Goal: Book appointment/travel/reservation

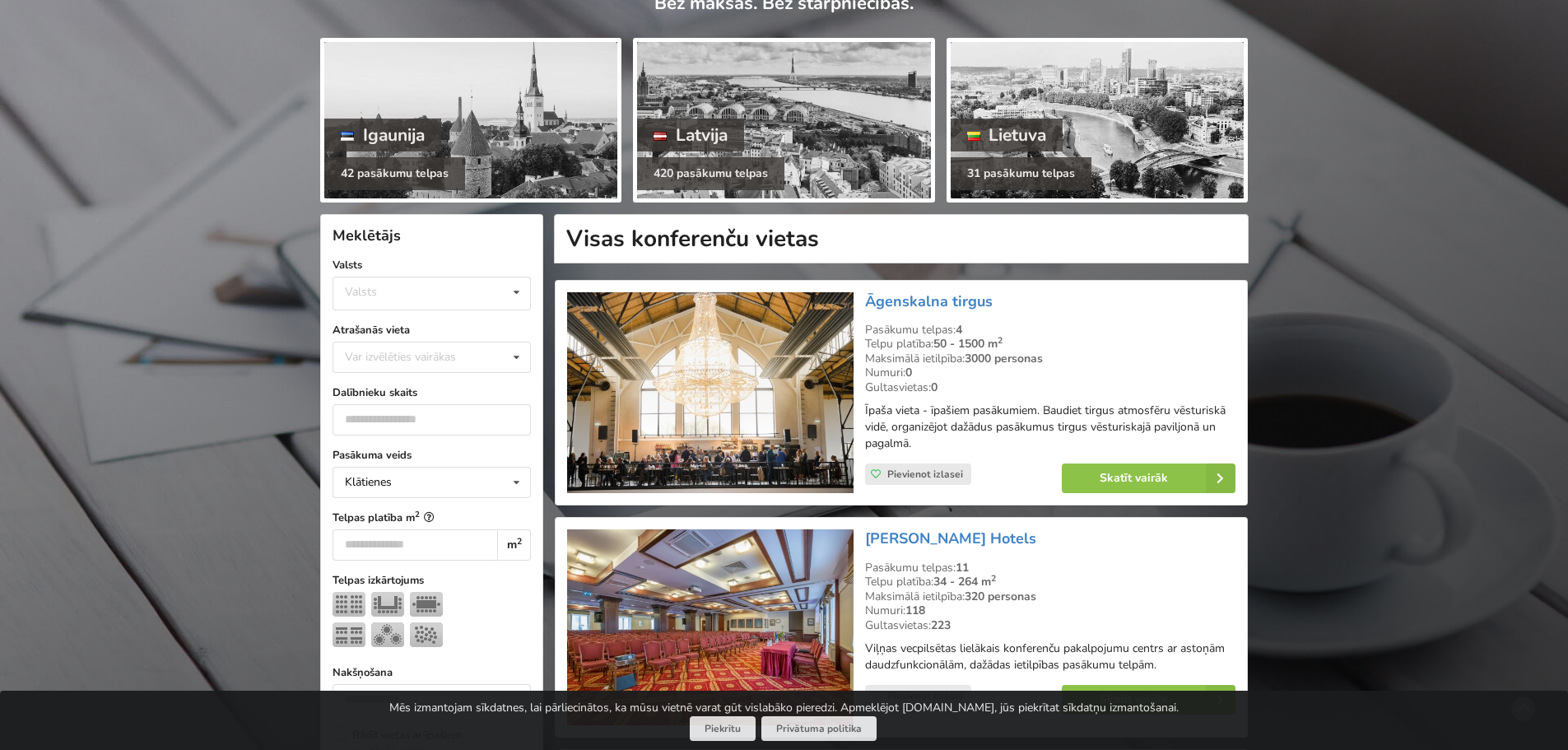
scroll to position [164, 0]
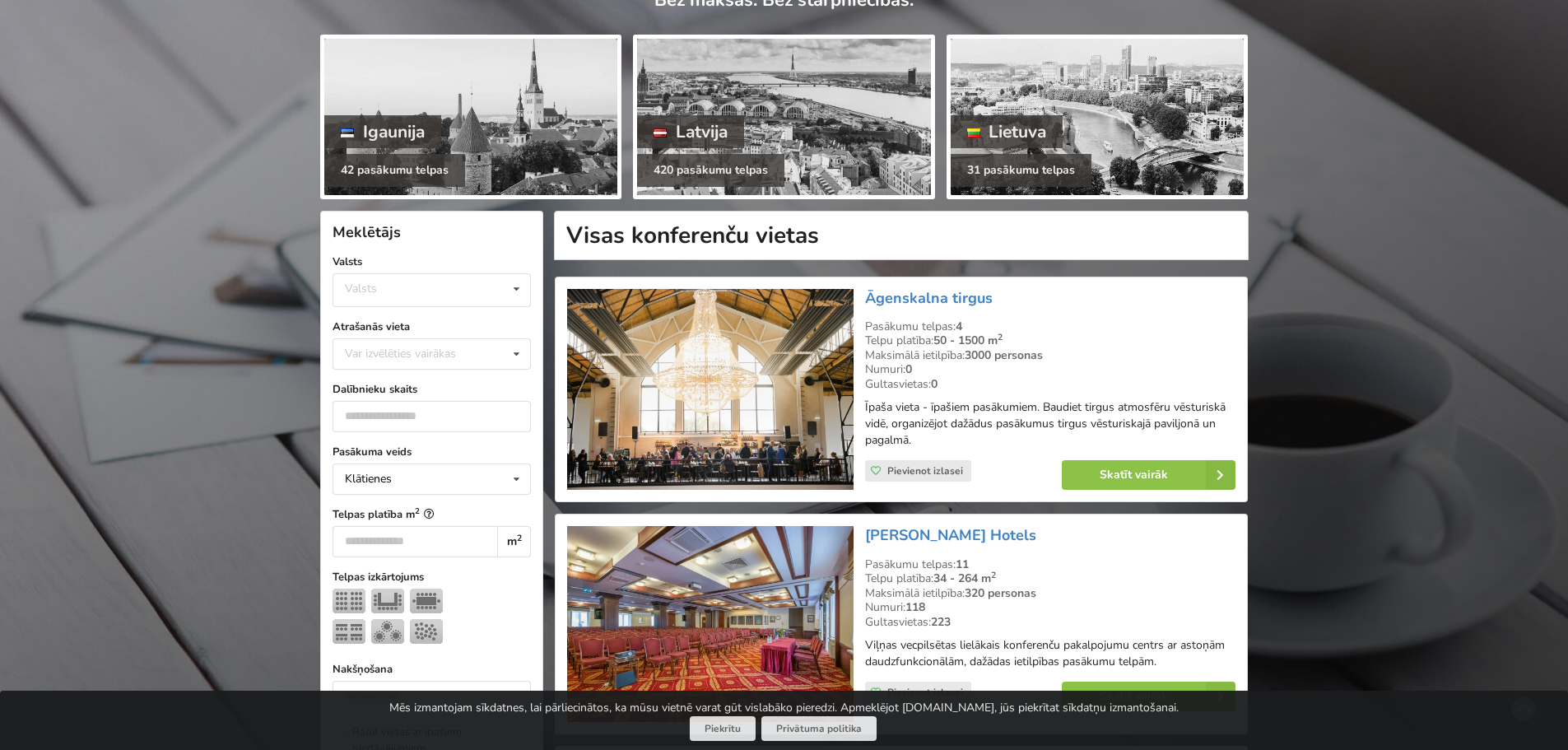
drag, startPoint x: 855, startPoint y: 478, endPoint x: 246, endPoint y: 413, distance: 612.5
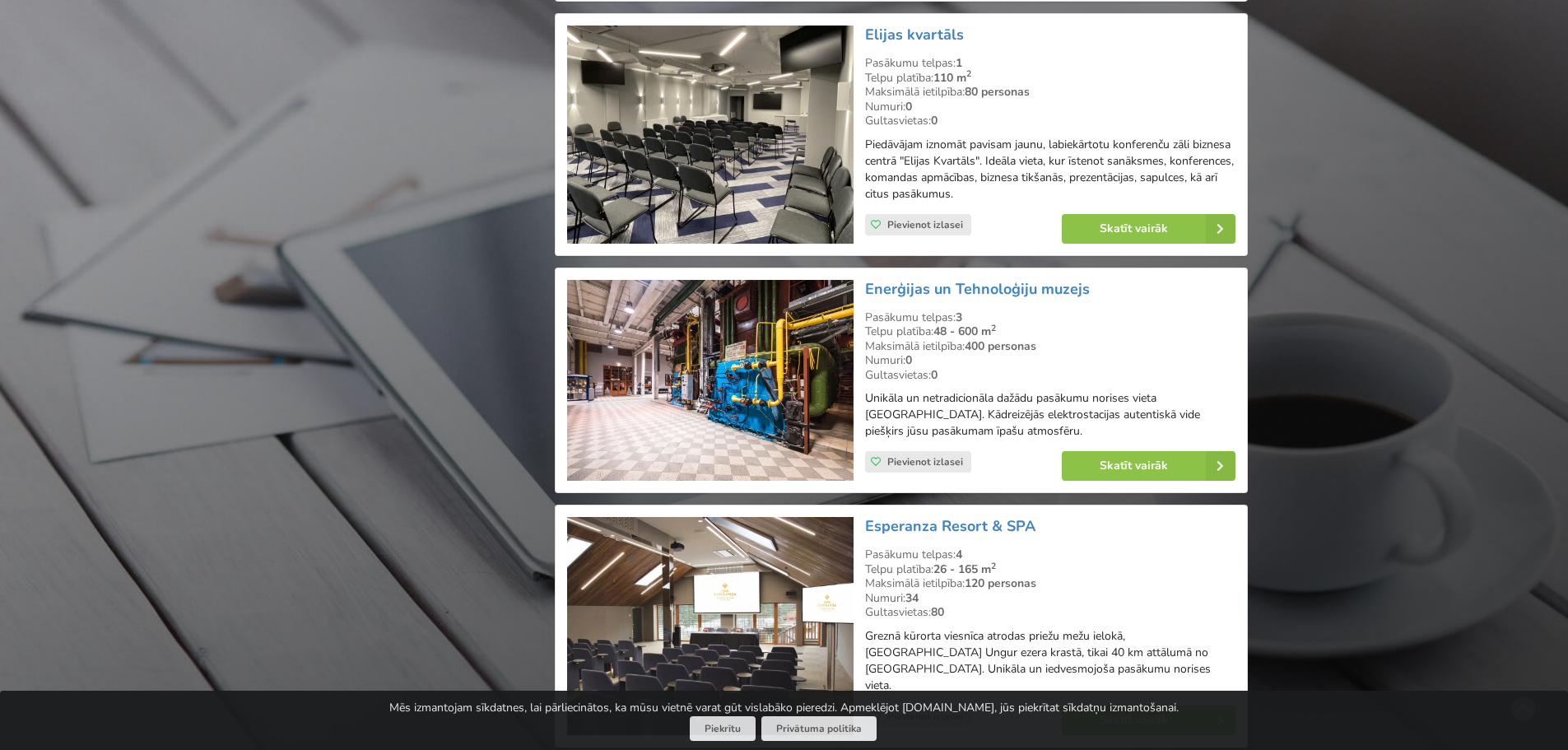
scroll to position [4034, 0]
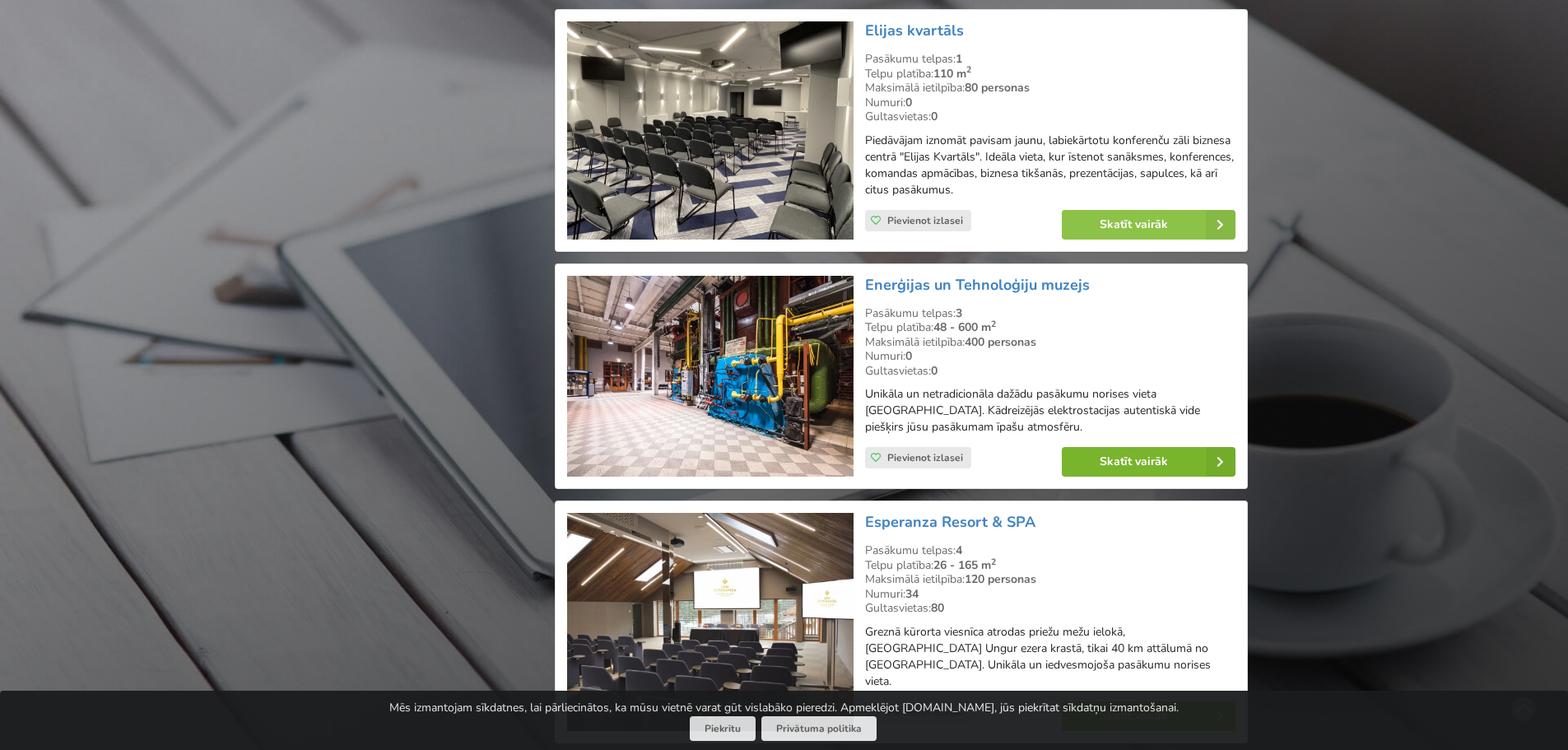
click at [1223, 454] on icon at bounding box center [1220, 462] width 29 height 29
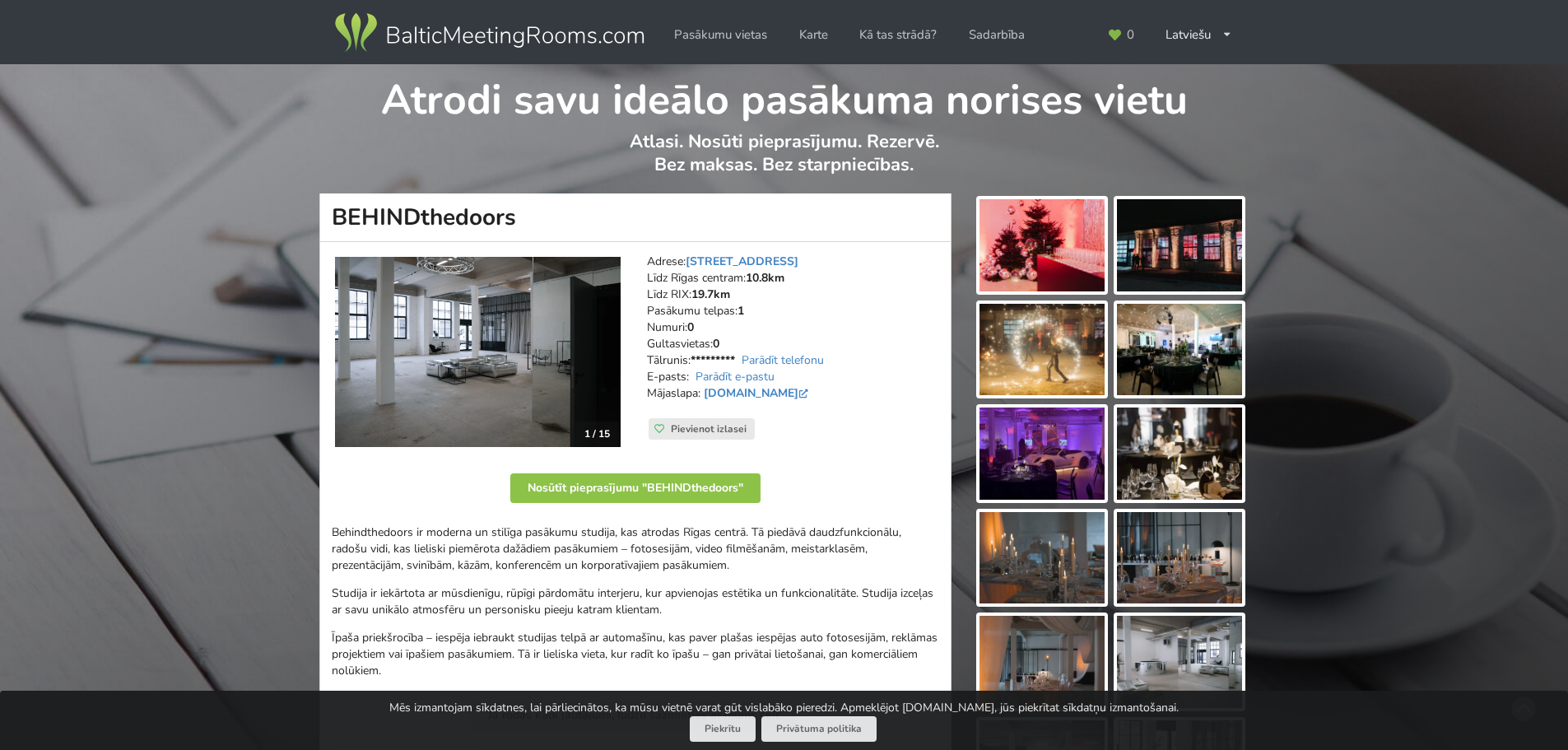
click at [1200, 266] on img at bounding box center [1179, 245] width 125 height 92
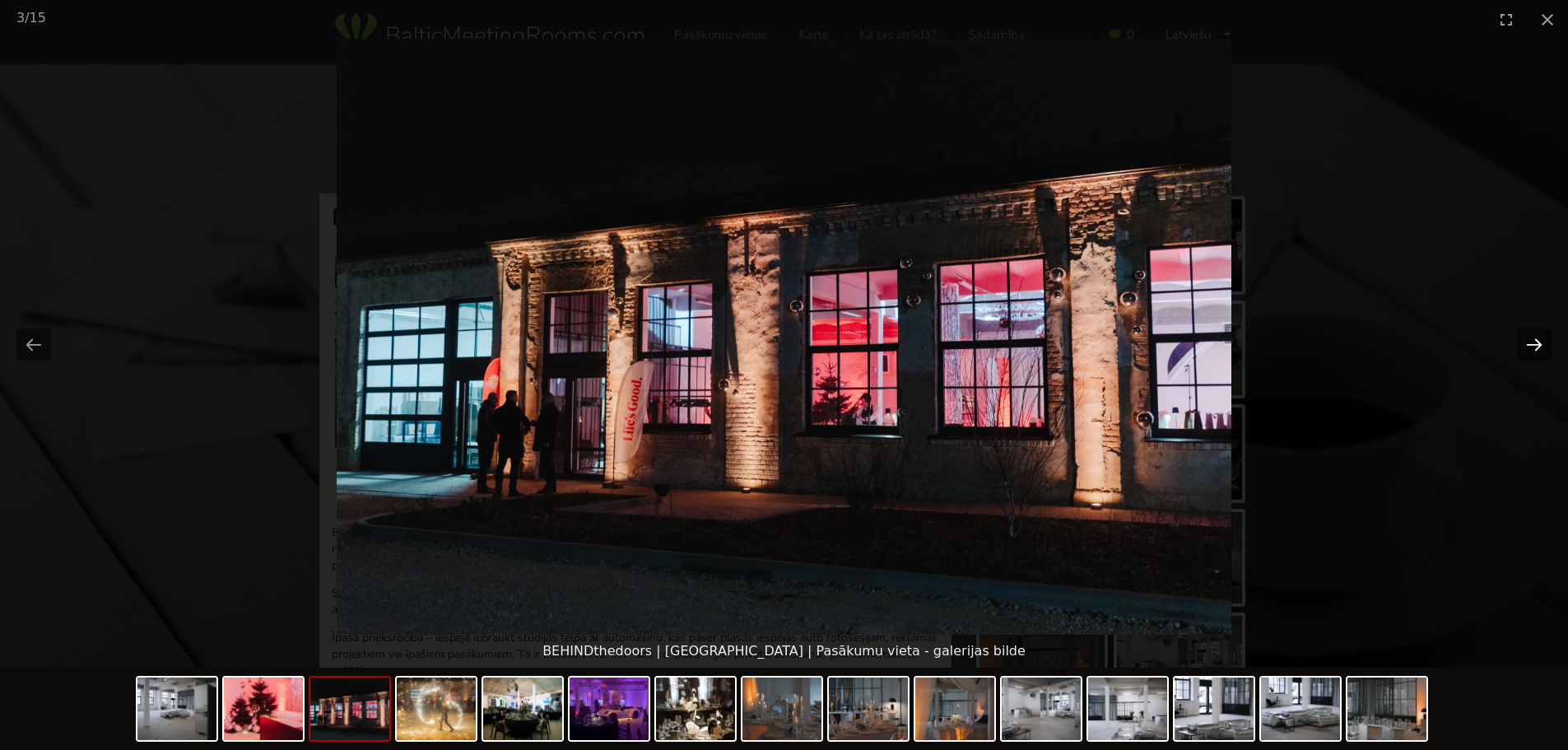
drag, startPoint x: 1551, startPoint y: 351, endPoint x: 1540, endPoint y: 351, distance: 11.0
click at [1548, 351] on div at bounding box center [784, 336] width 1568 height 596
click at [1540, 351] on button "Next slide" at bounding box center [1533, 344] width 35 height 32
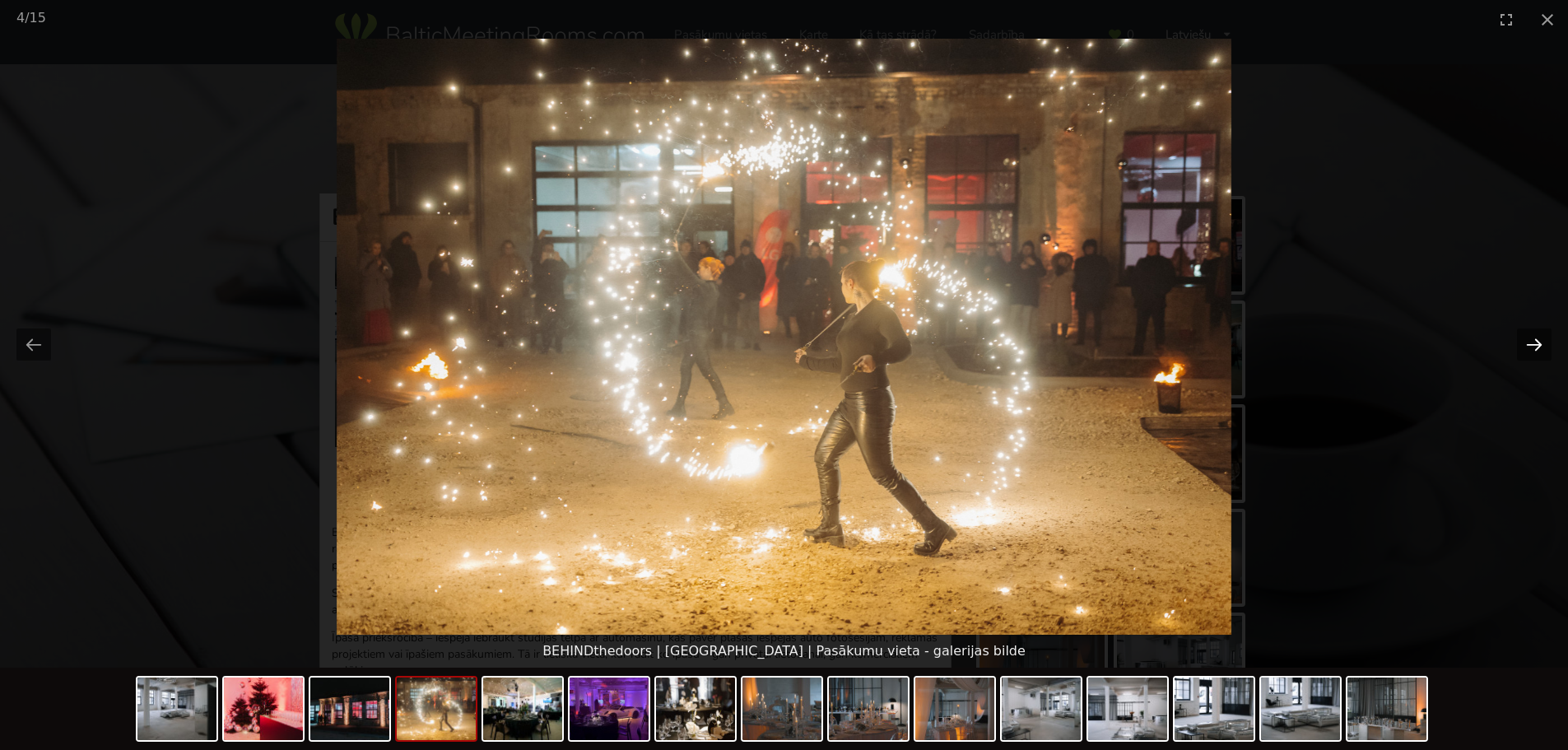
click at [1540, 351] on button "Next slide" at bounding box center [1533, 344] width 35 height 32
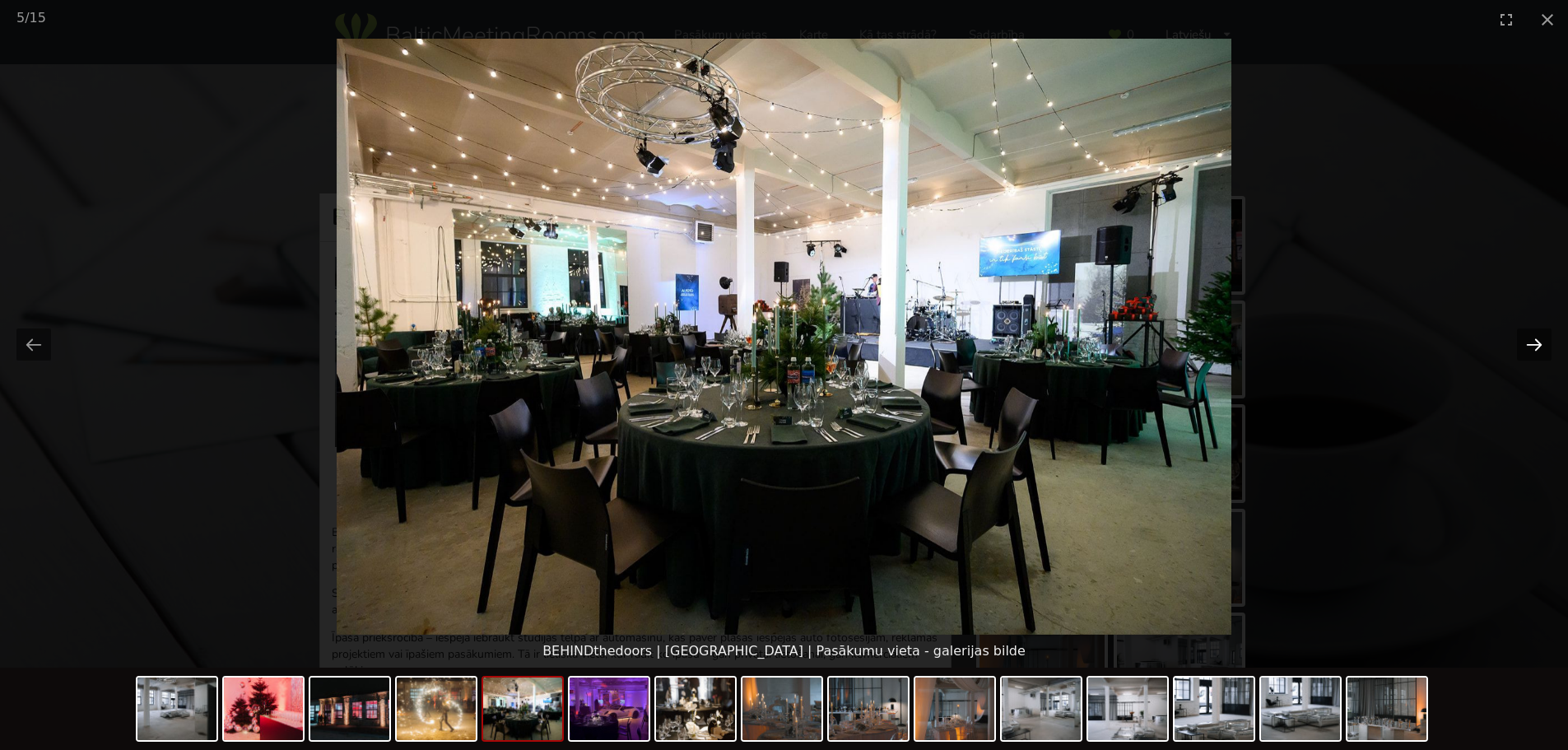
click at [1540, 351] on button "Next slide" at bounding box center [1533, 344] width 35 height 32
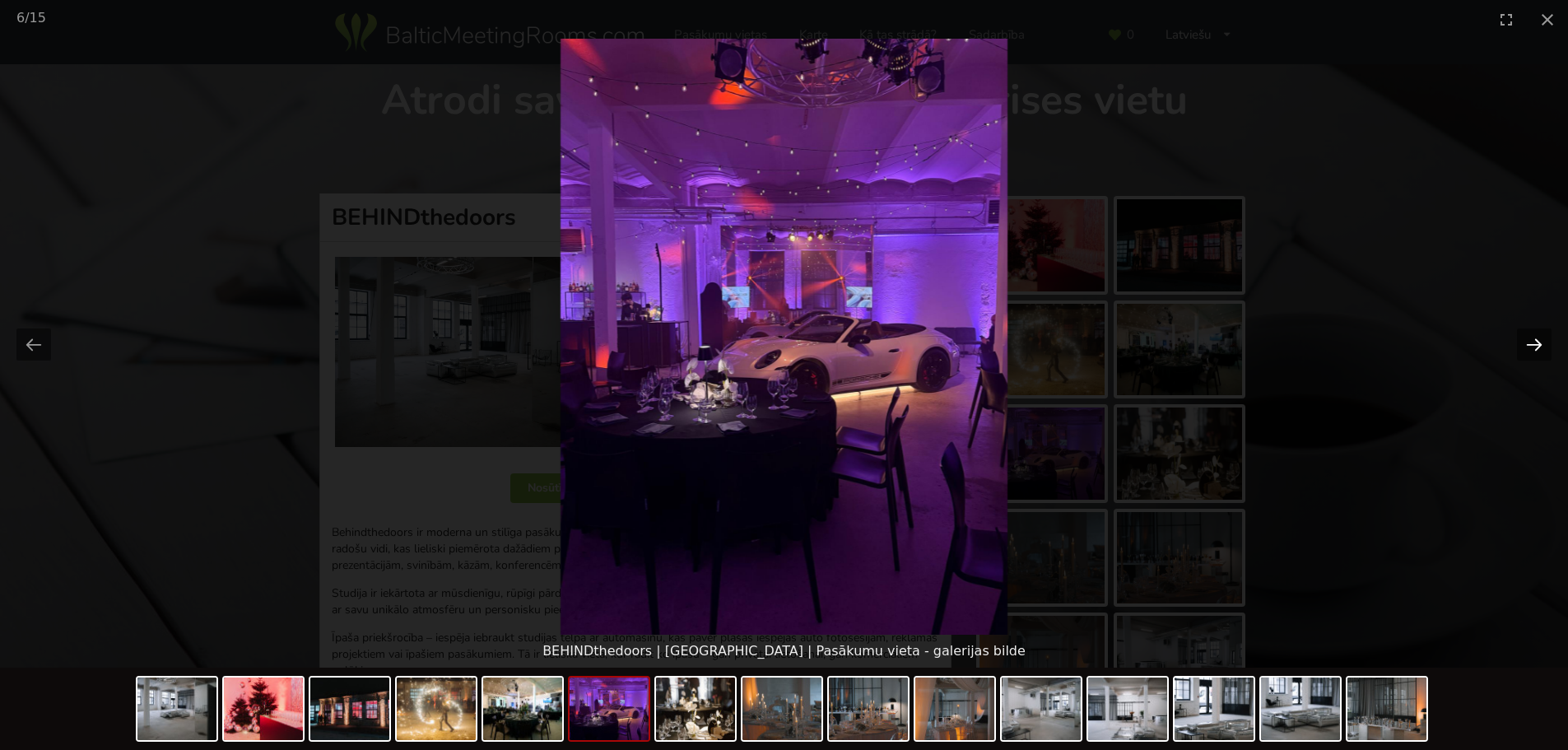
click at [1540, 351] on button "Next slide" at bounding box center [1533, 344] width 35 height 32
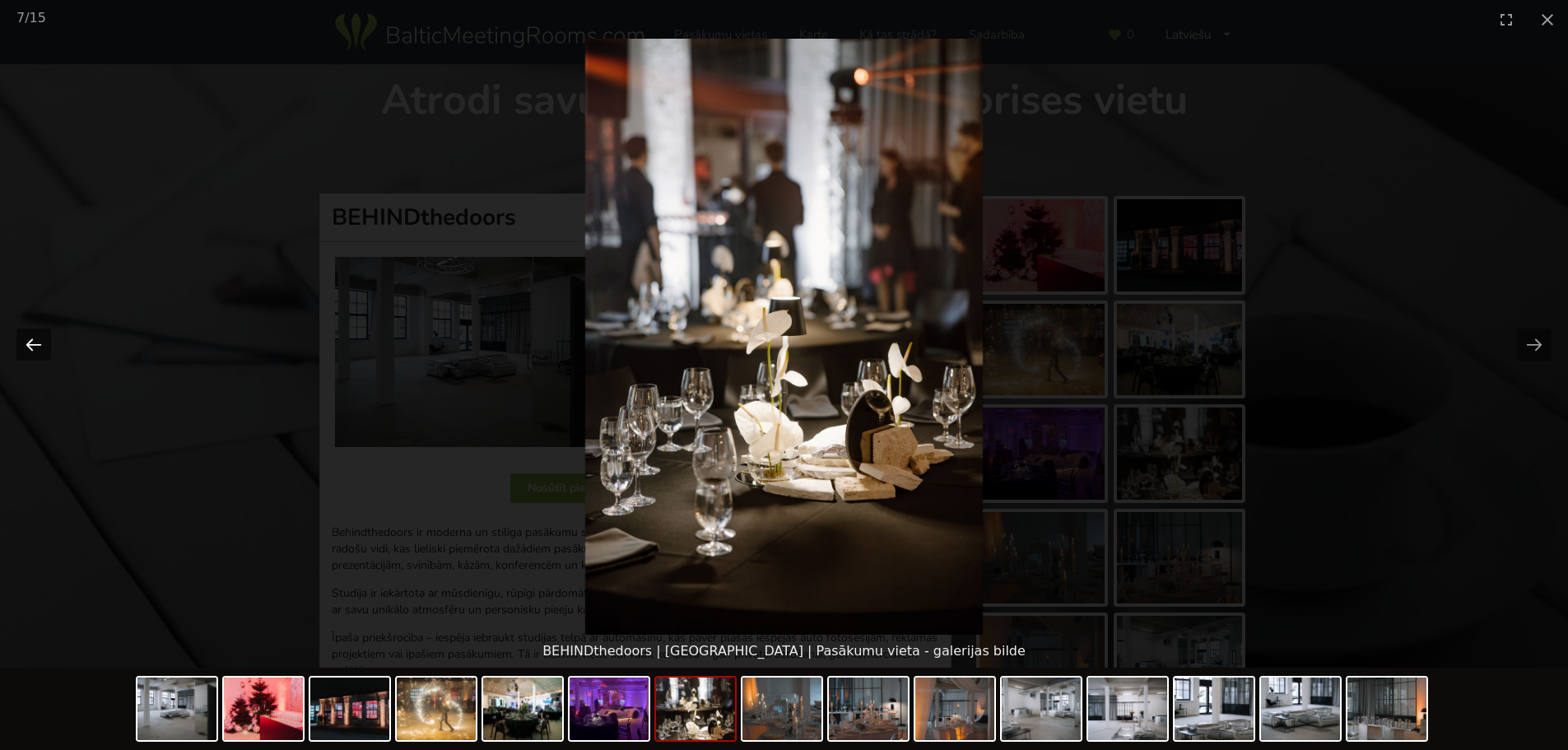
click at [23, 352] on button "Previous slide" at bounding box center [34, 344] width 35 height 32
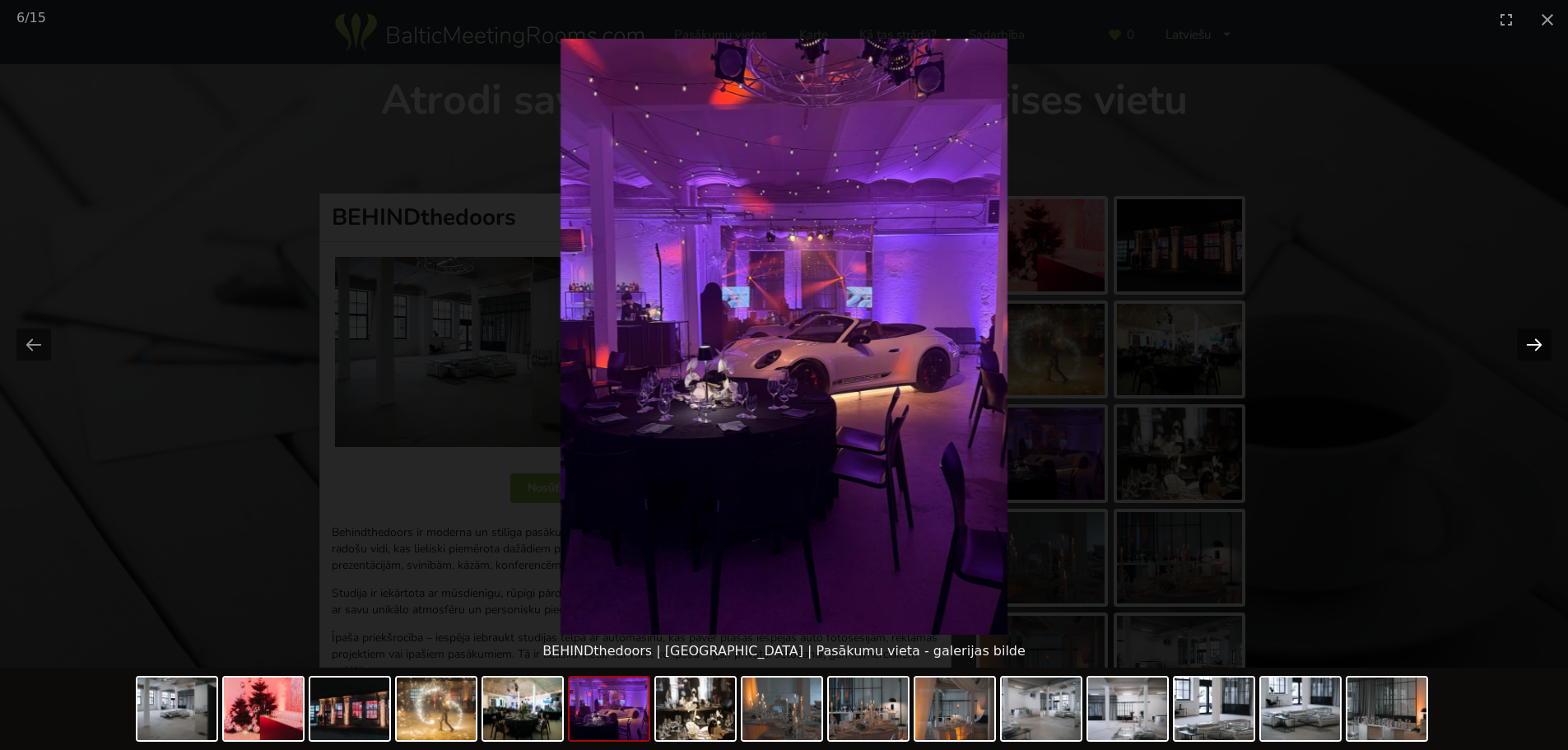
click at [1542, 341] on button "Next slide" at bounding box center [1533, 344] width 35 height 32
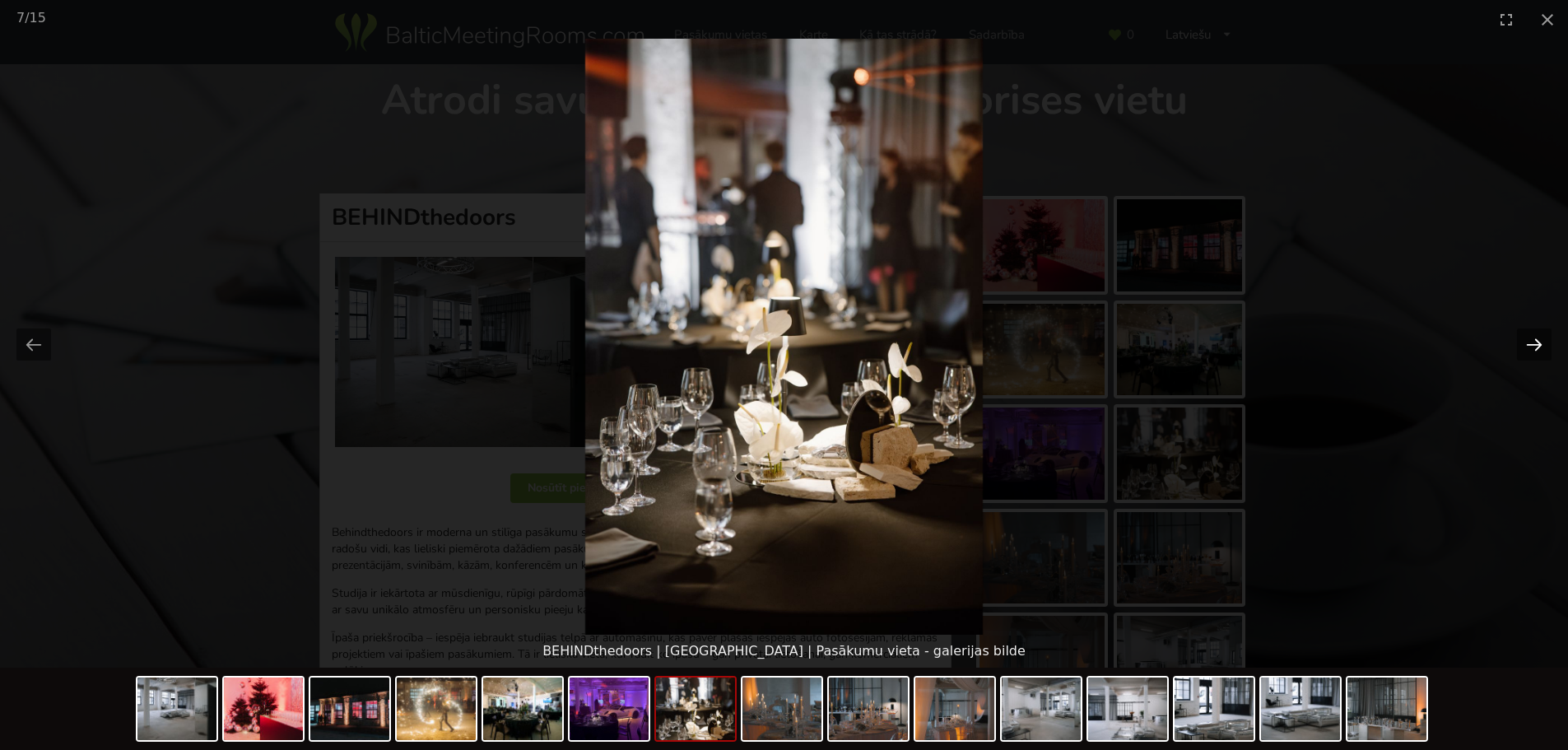
click at [1542, 341] on button "Next slide" at bounding box center [1533, 344] width 35 height 32
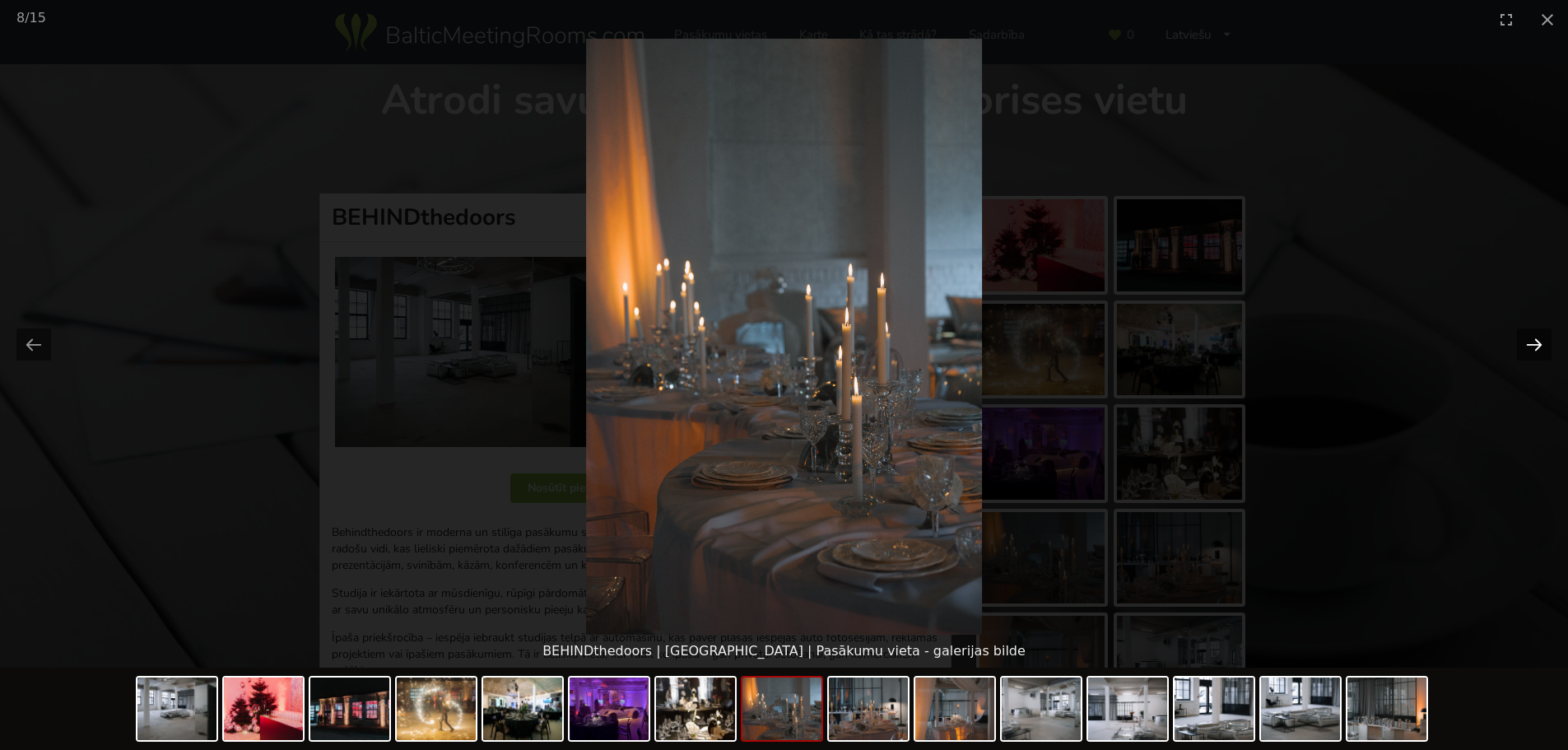
click at [1542, 341] on button "Next slide" at bounding box center [1533, 344] width 35 height 32
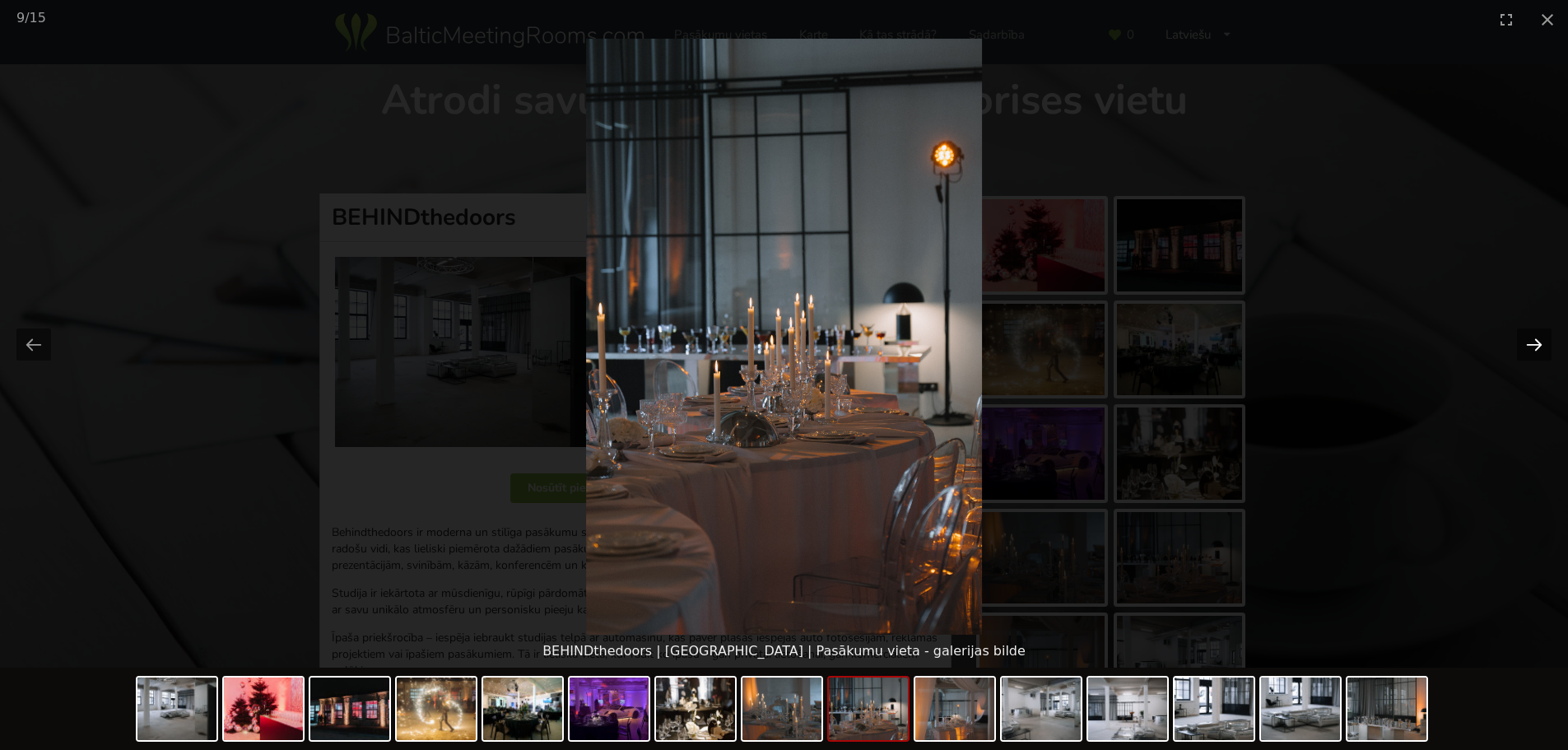
click at [1542, 341] on button "Next slide" at bounding box center [1533, 344] width 35 height 32
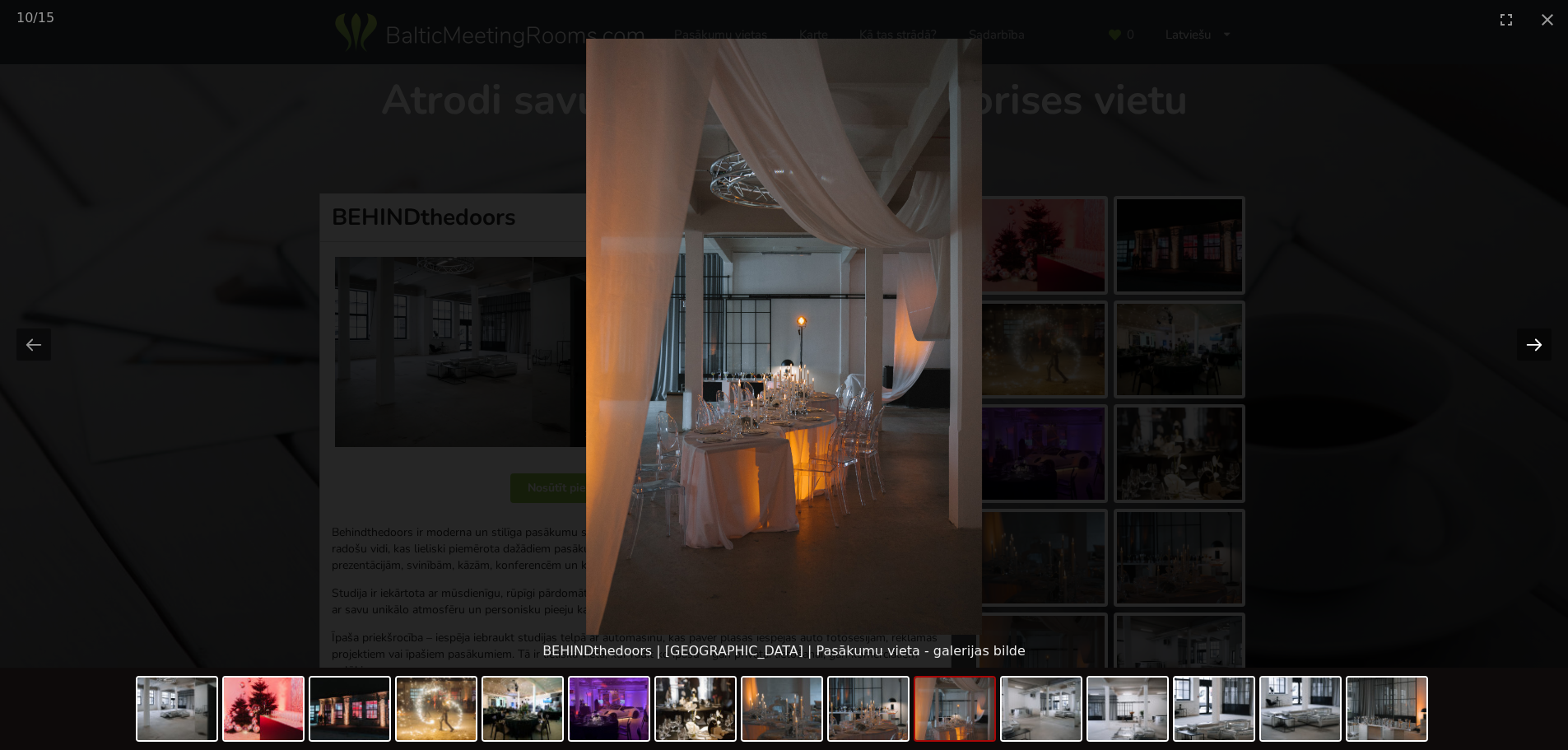
click at [1542, 341] on button "Next slide" at bounding box center [1533, 344] width 35 height 32
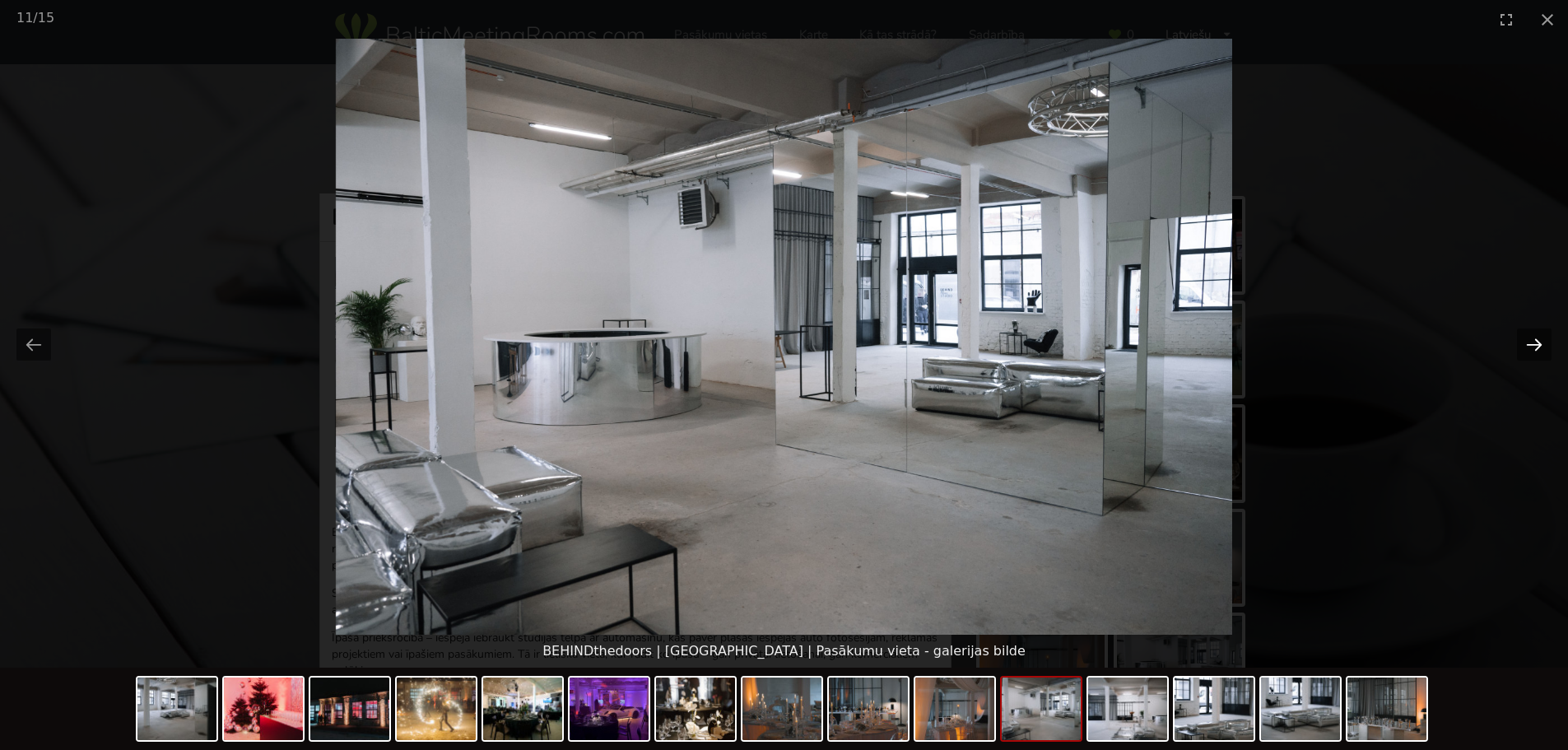
click at [1542, 341] on button "Next slide" at bounding box center [1533, 344] width 35 height 32
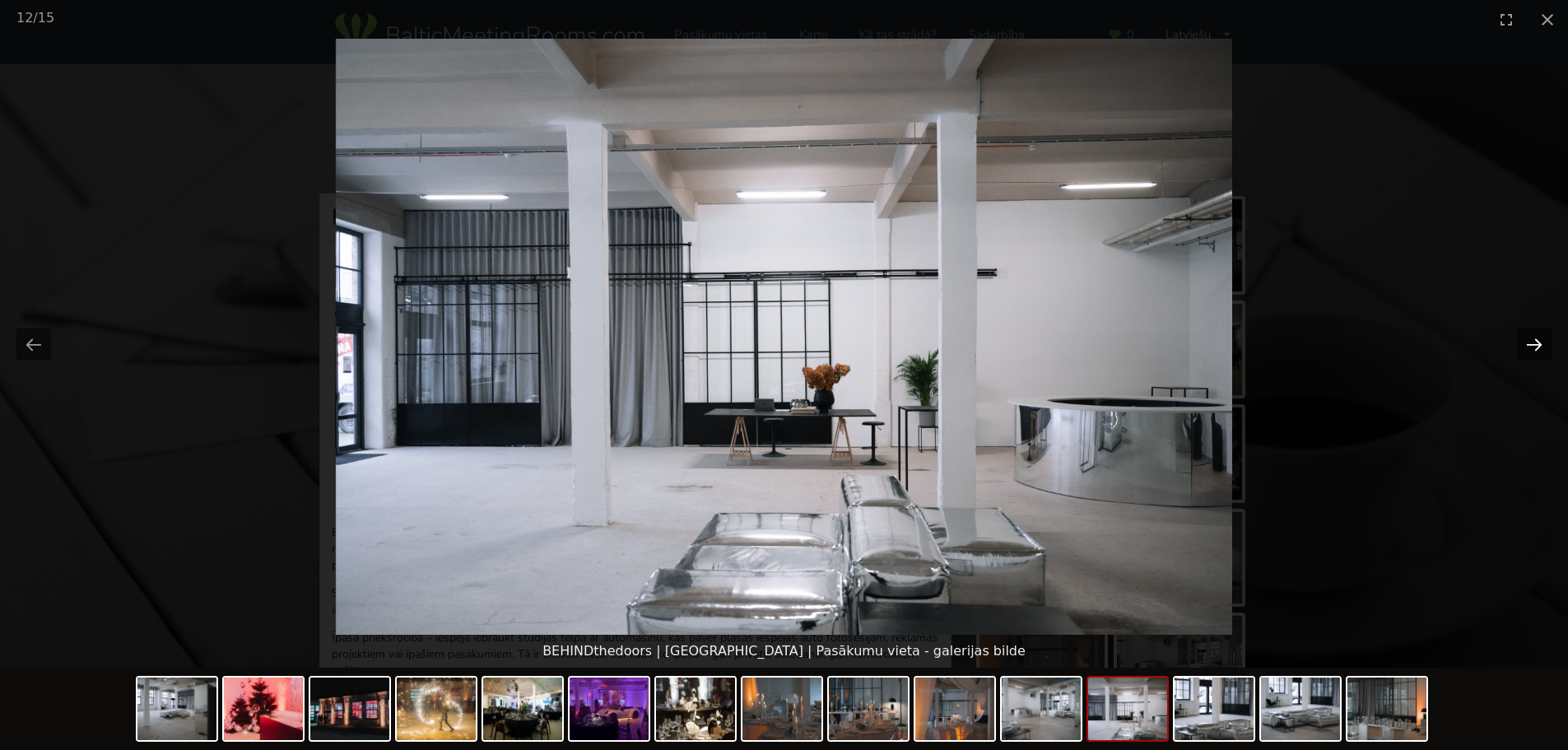
click at [1542, 341] on button "Next slide" at bounding box center [1533, 344] width 35 height 32
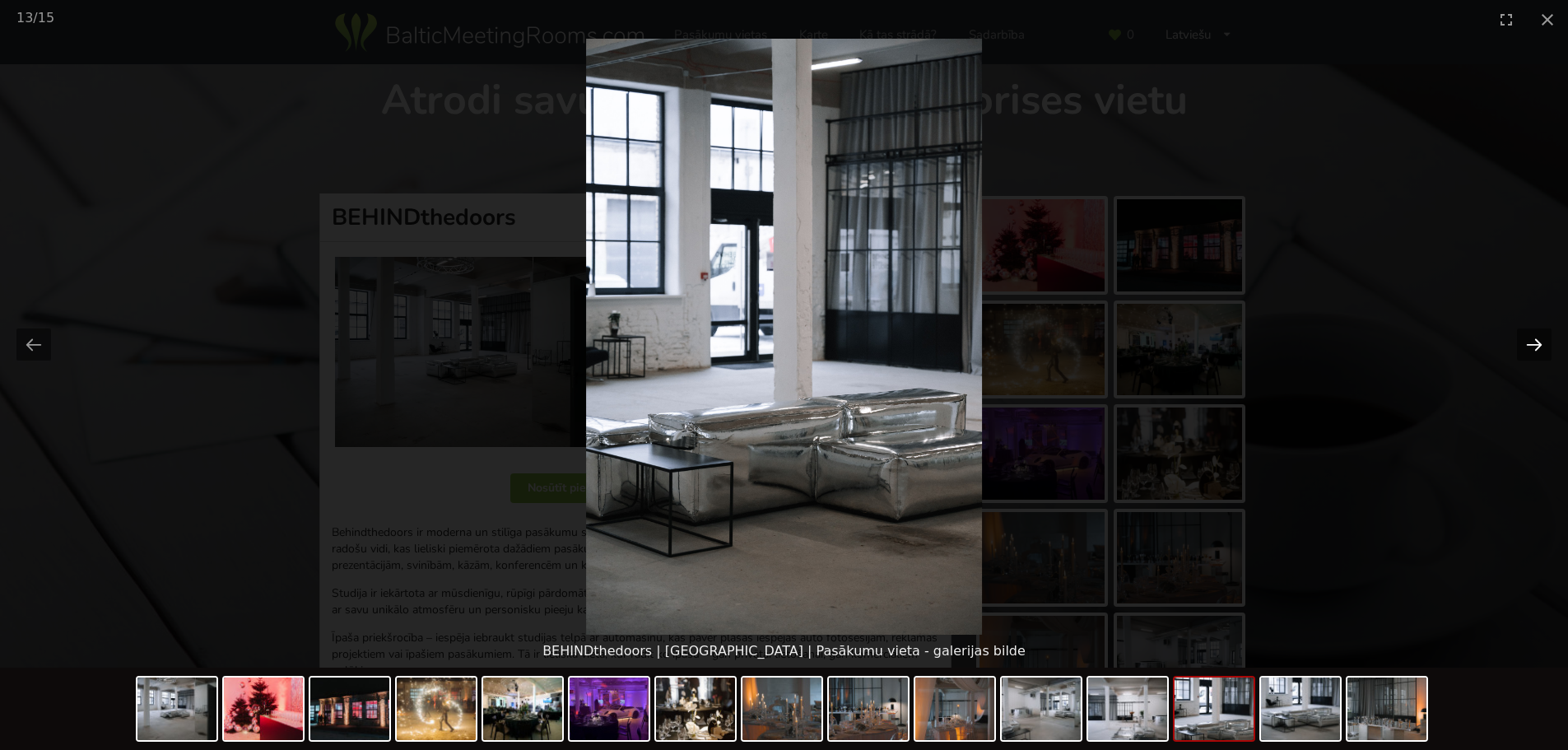
click at [1542, 341] on button "Next slide" at bounding box center [1533, 344] width 35 height 32
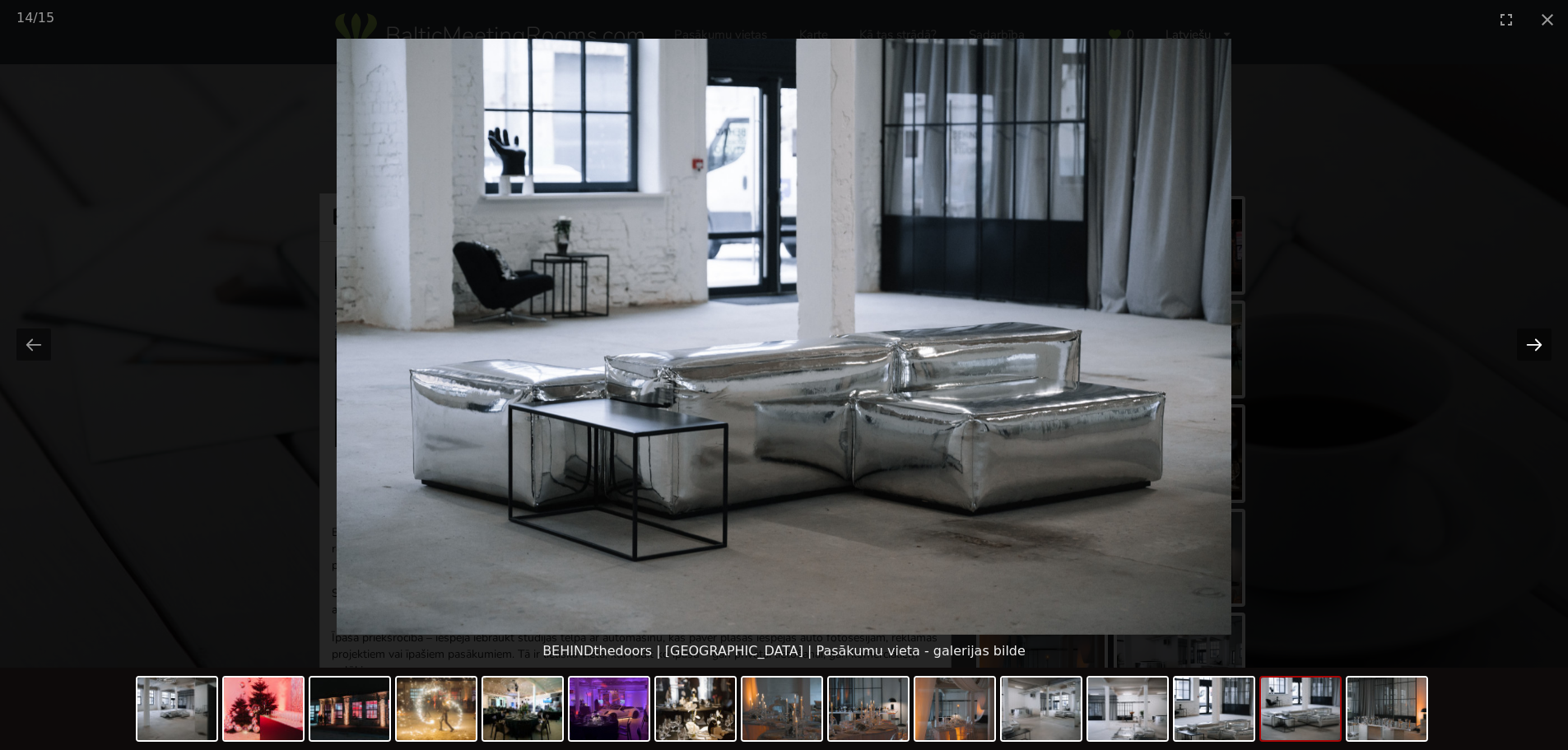
click at [1542, 341] on button "Next slide" at bounding box center [1533, 344] width 35 height 32
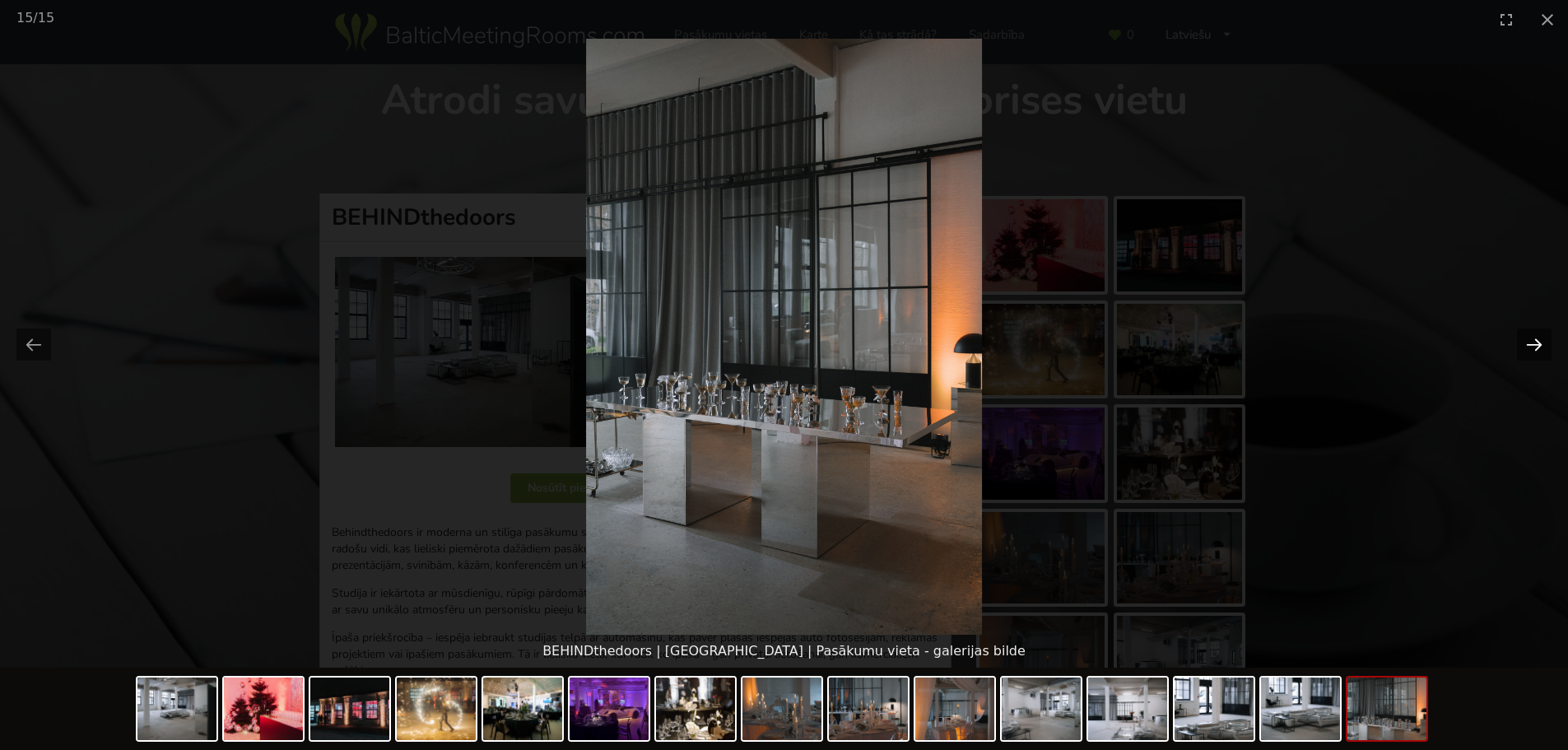
click at [1542, 341] on button "Next slide" at bounding box center [1533, 344] width 35 height 32
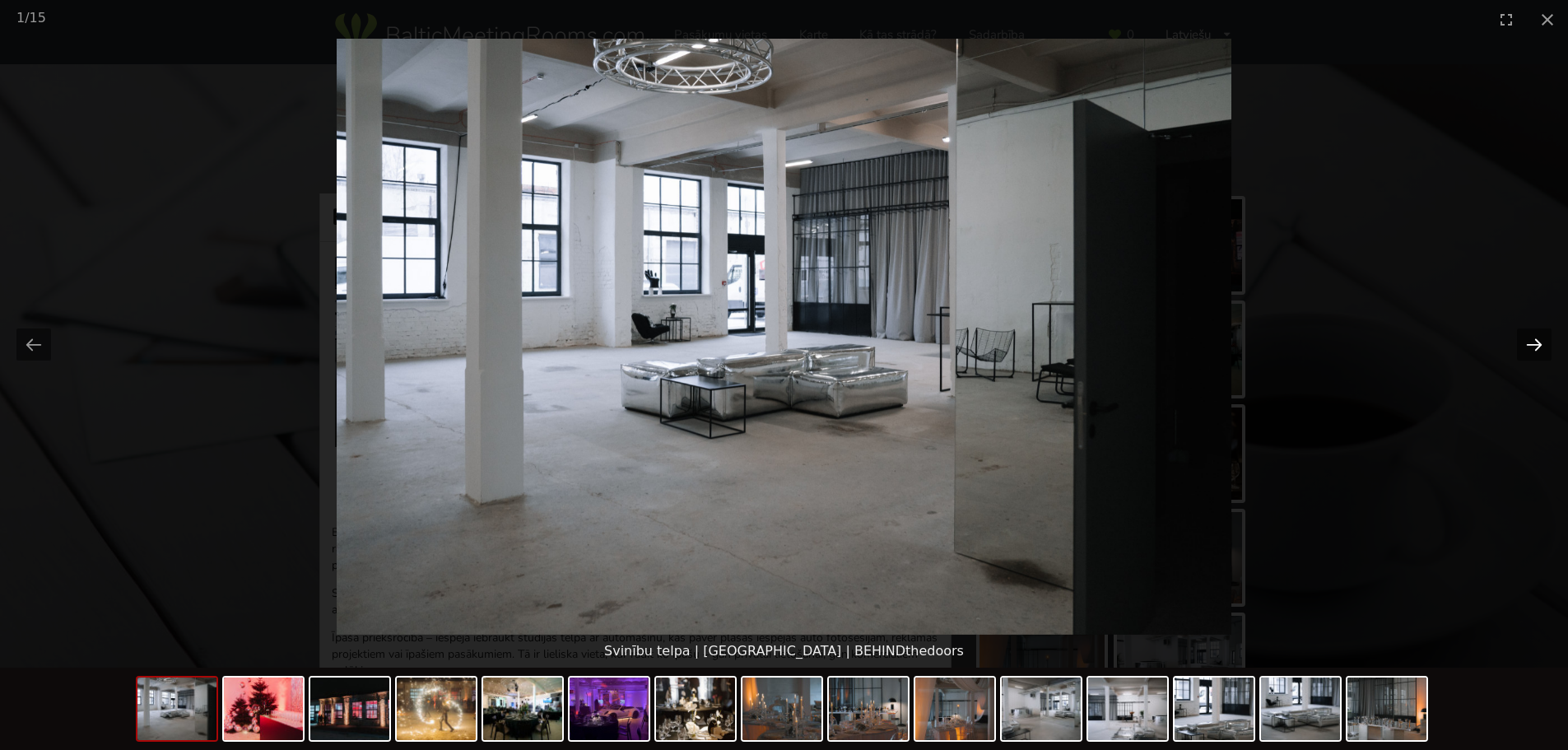
click at [1542, 341] on button "Next slide" at bounding box center [1533, 344] width 35 height 32
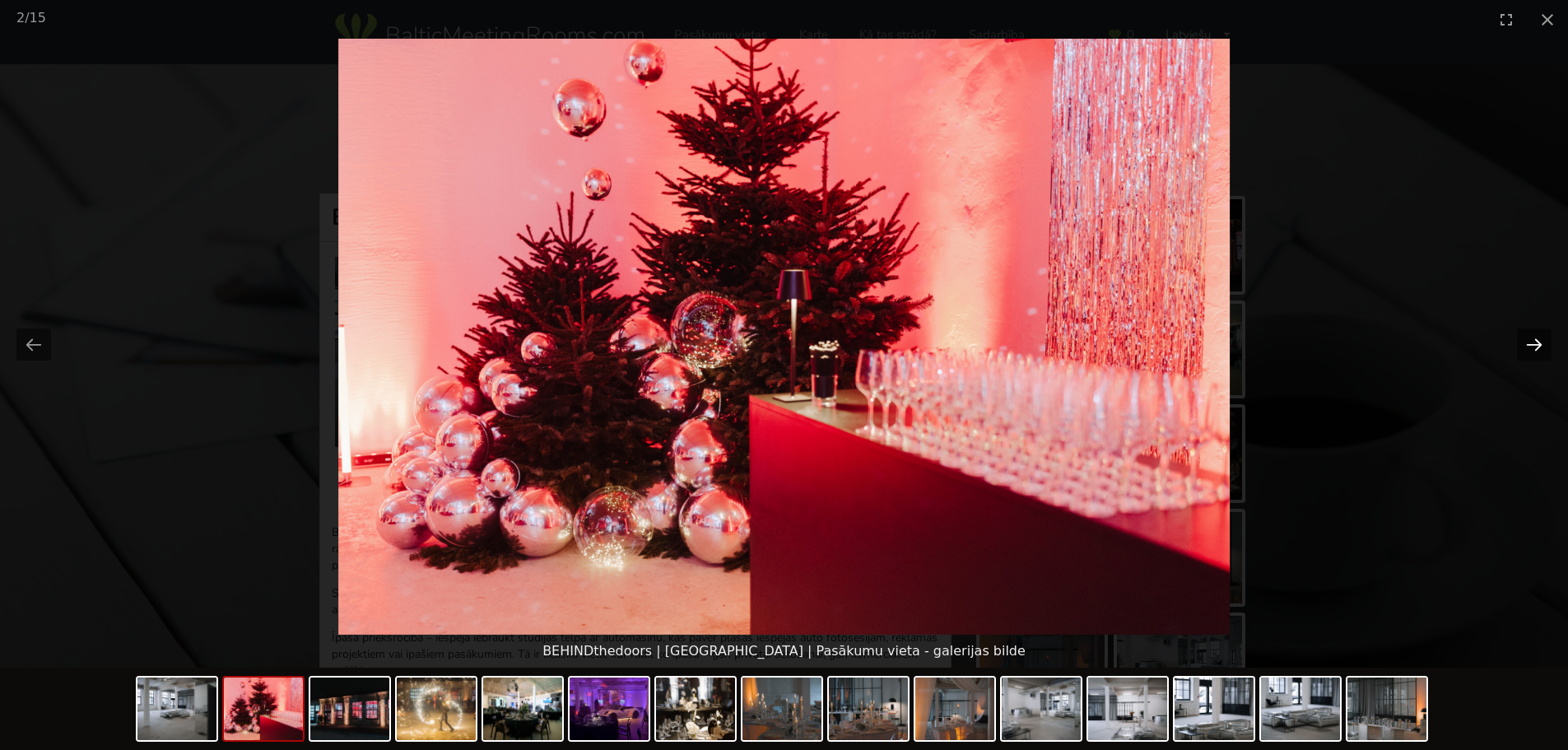
click at [1542, 341] on button "Next slide" at bounding box center [1533, 344] width 35 height 32
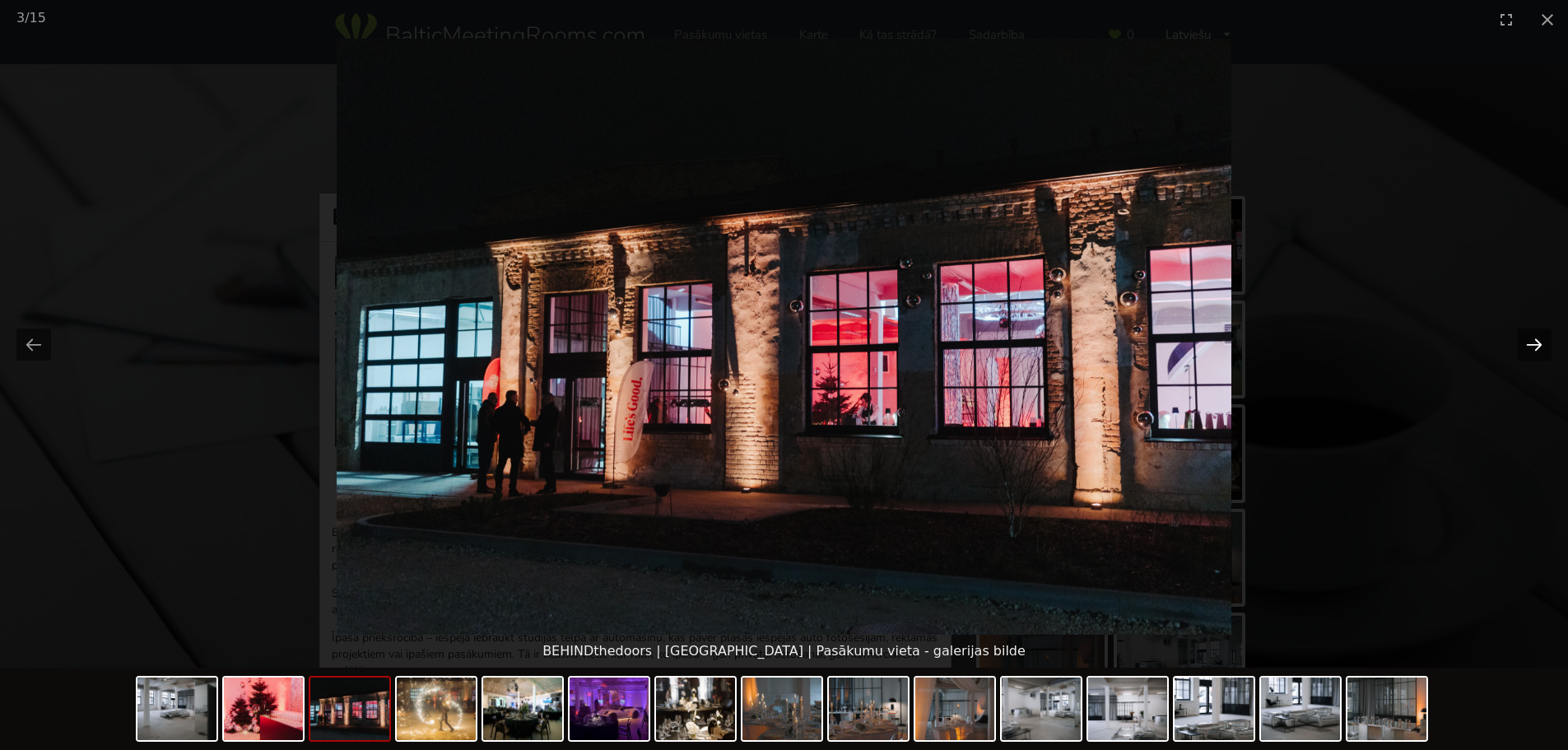
click at [1542, 341] on button "Next slide" at bounding box center [1533, 344] width 35 height 32
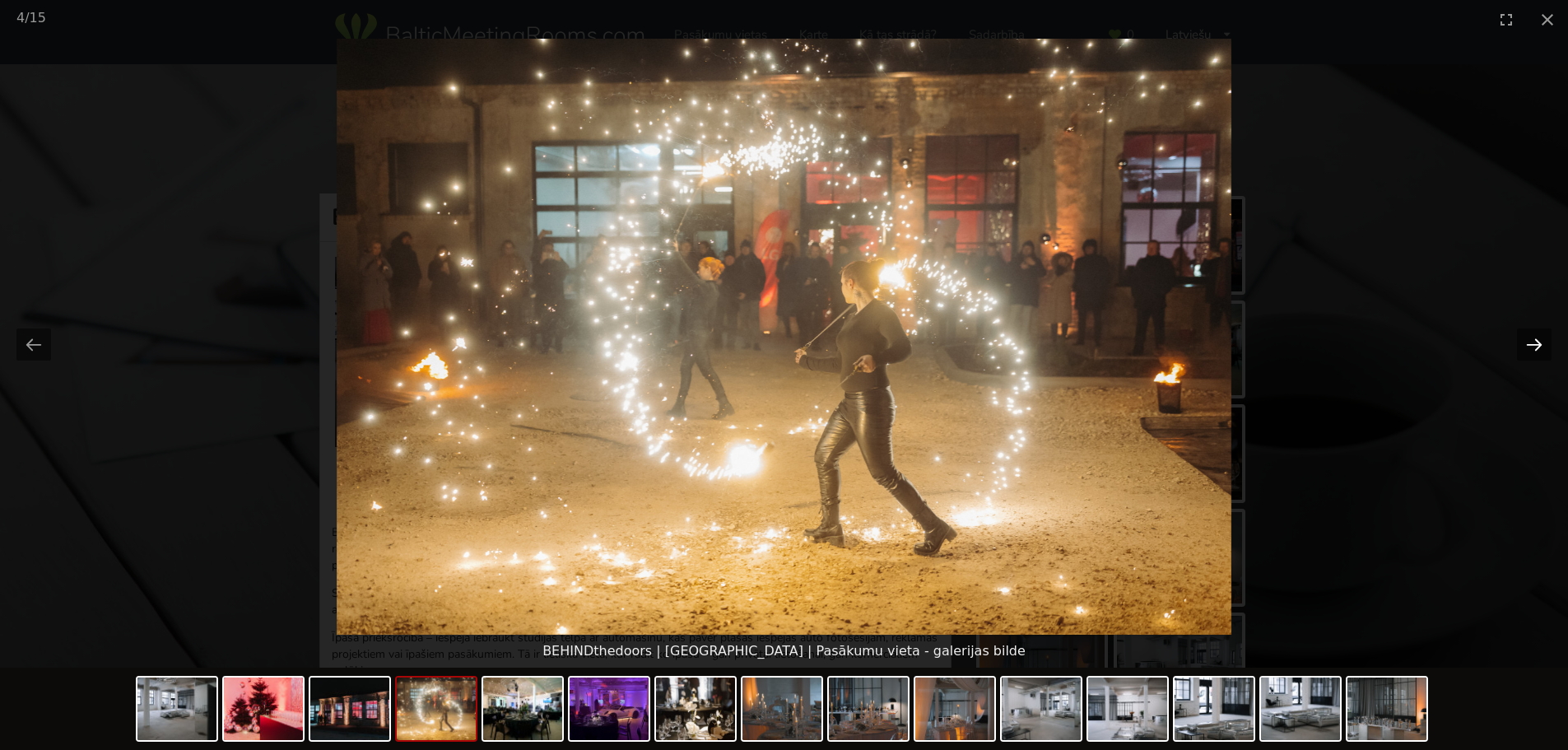
click at [1542, 341] on button "Next slide" at bounding box center [1533, 344] width 35 height 32
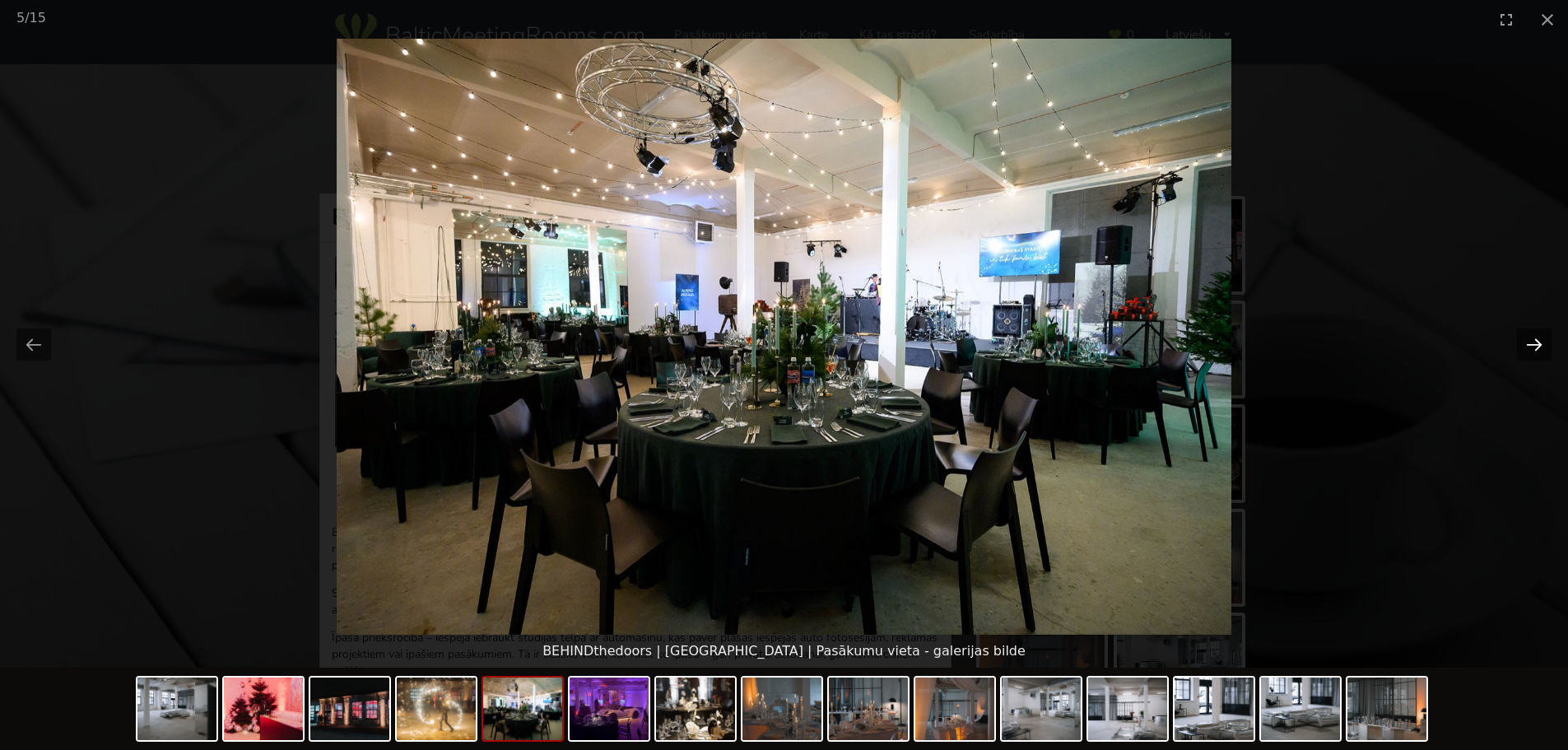
click at [1542, 341] on button "Next slide" at bounding box center [1533, 344] width 35 height 32
